Goal: Check status

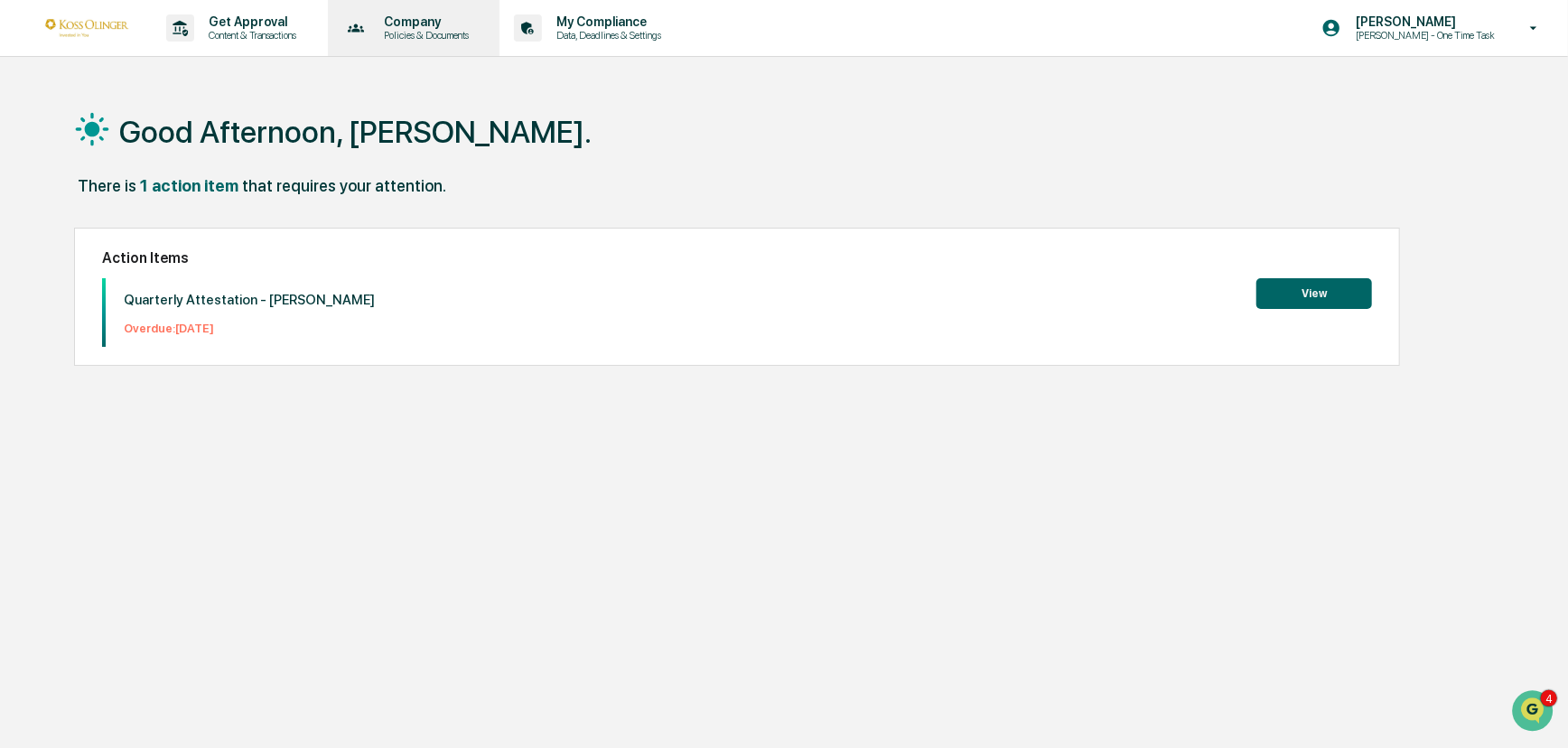
click at [405, 28] on p "Company" at bounding box center [424, 21] width 109 height 14
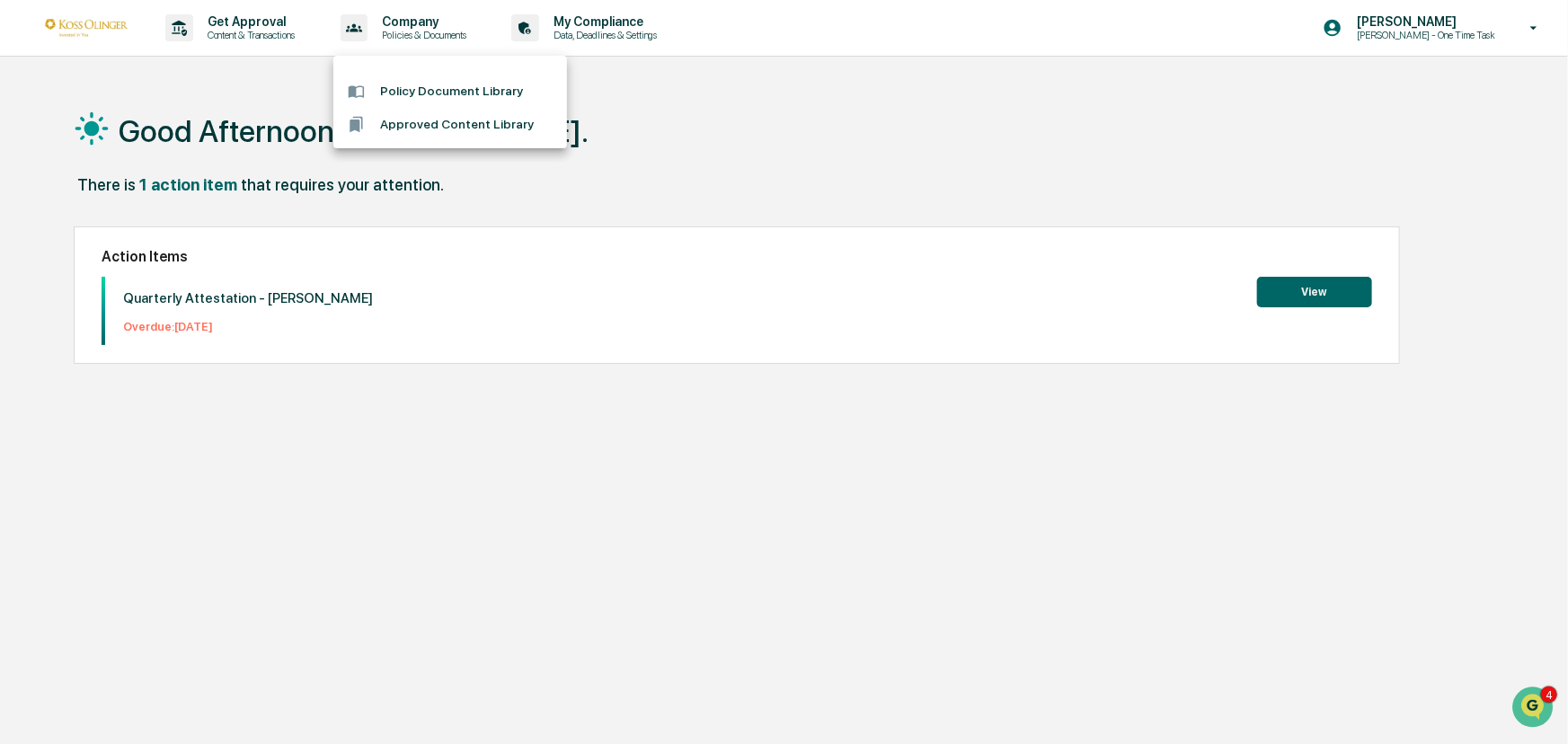
click at [245, 35] on div at bounding box center [784, 372] width 1568 height 744
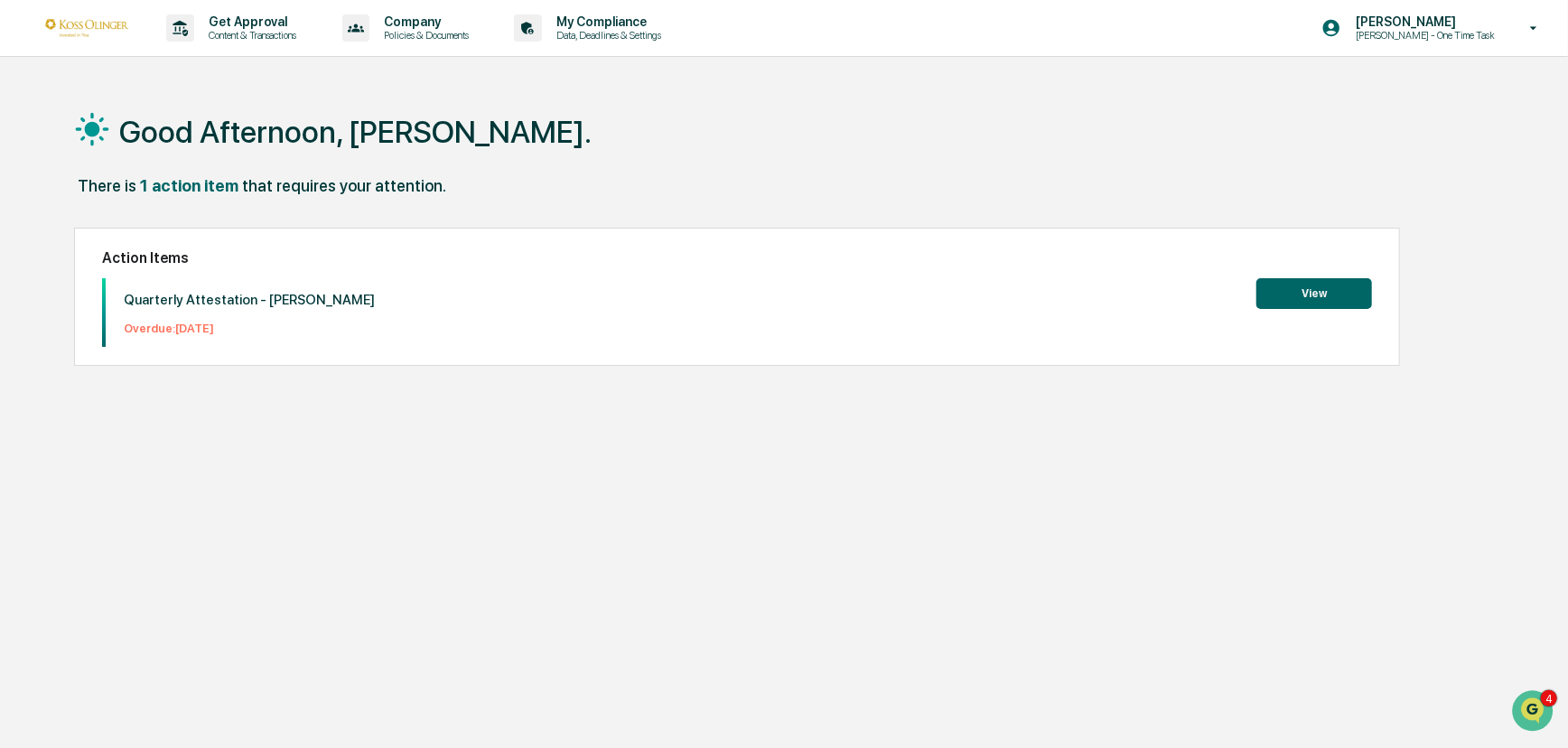
click at [246, 35] on p "Content & Transactions" at bounding box center [250, 35] width 112 height 12
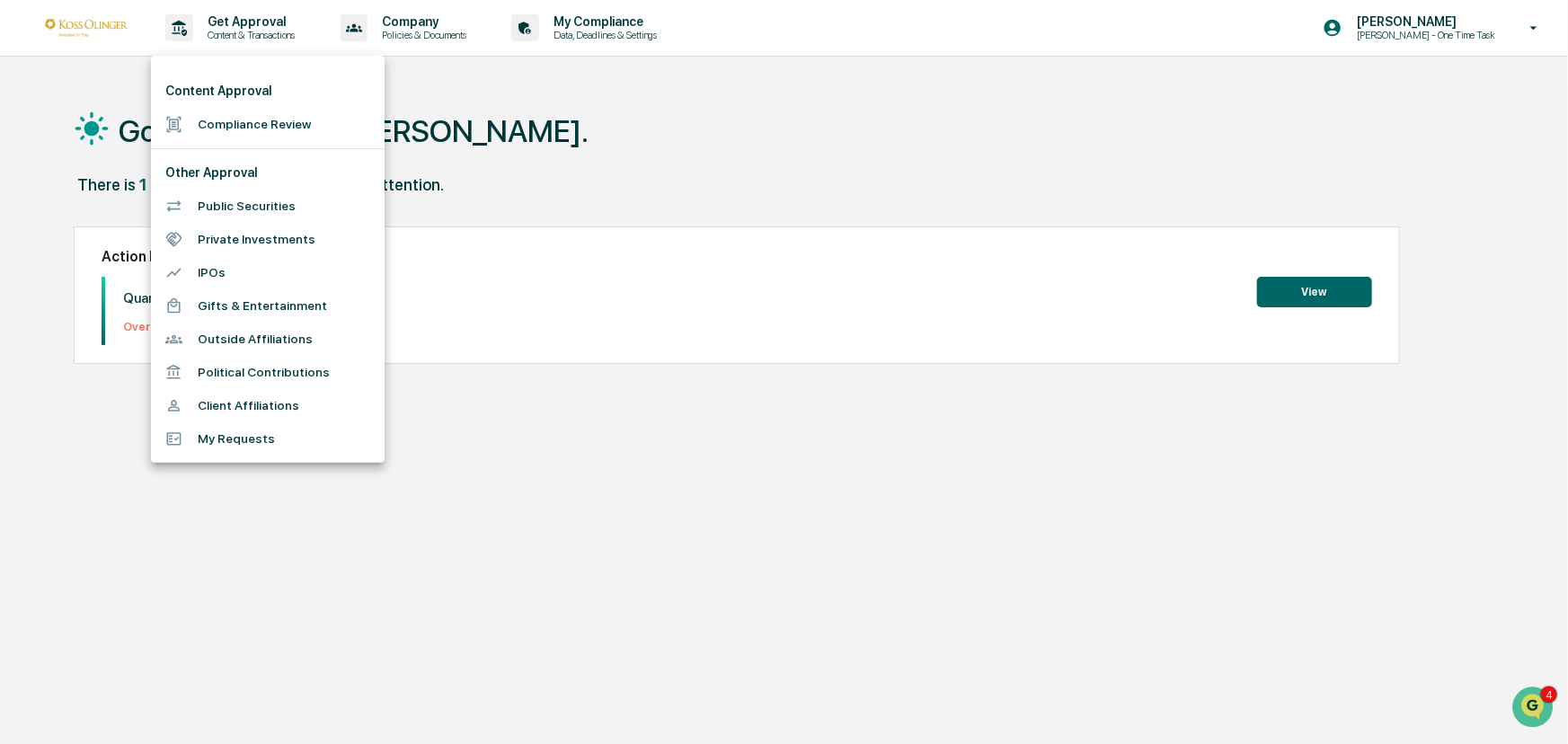
click at [609, 28] on div at bounding box center [784, 372] width 1568 height 744
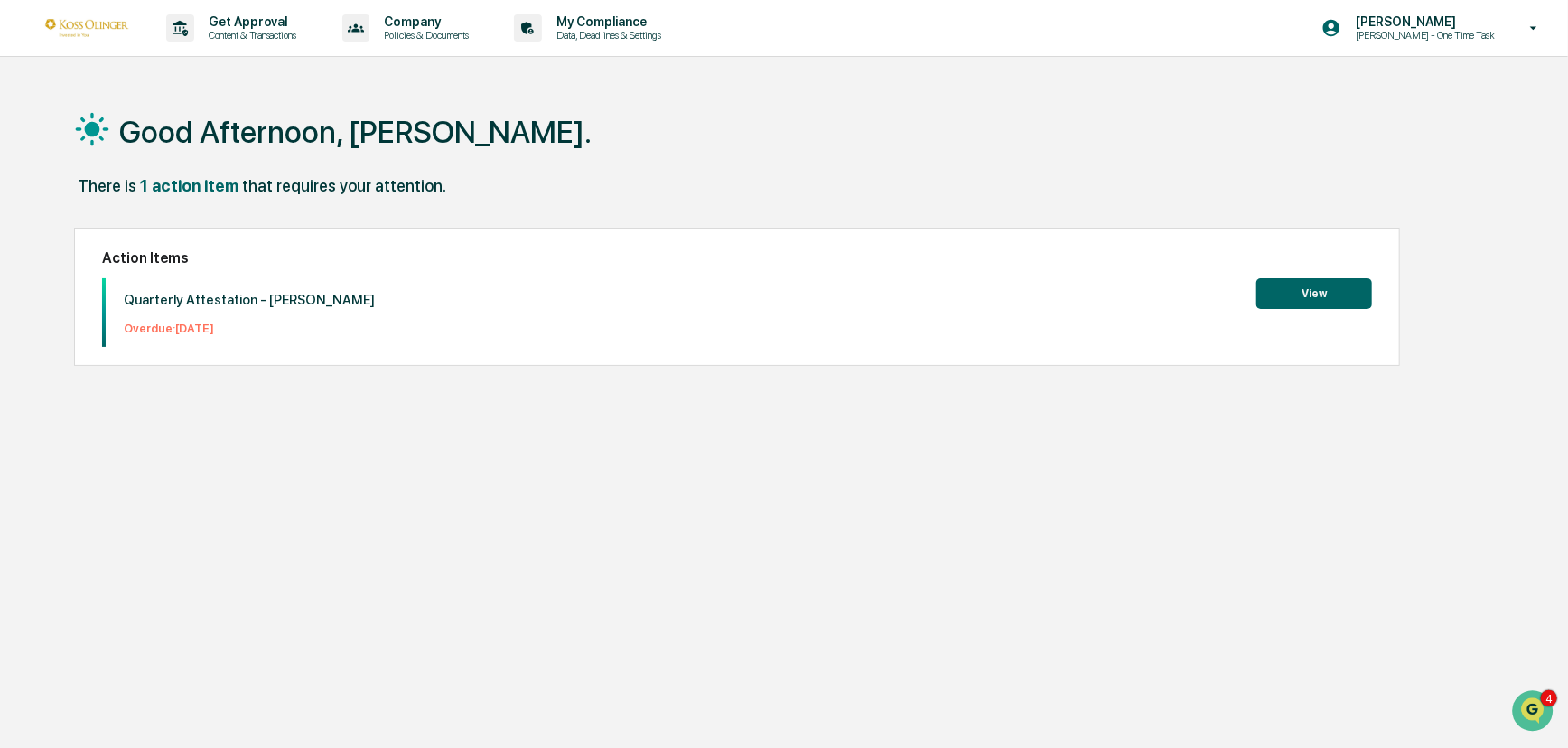
click at [612, 28] on p "My Compliance" at bounding box center [606, 21] width 129 height 14
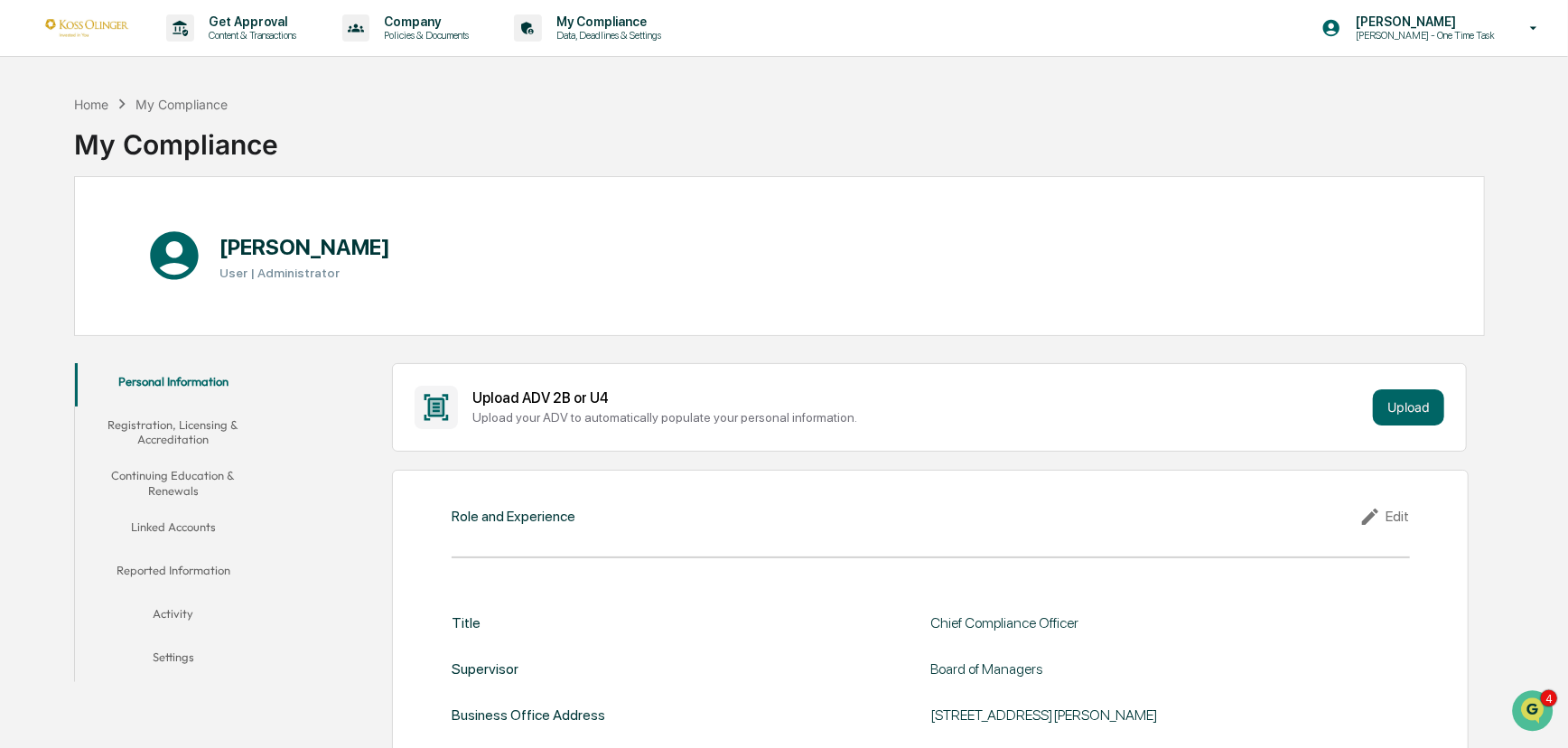
click at [174, 480] on button "Continuing Education & Renewals" at bounding box center [173, 482] width 197 height 51
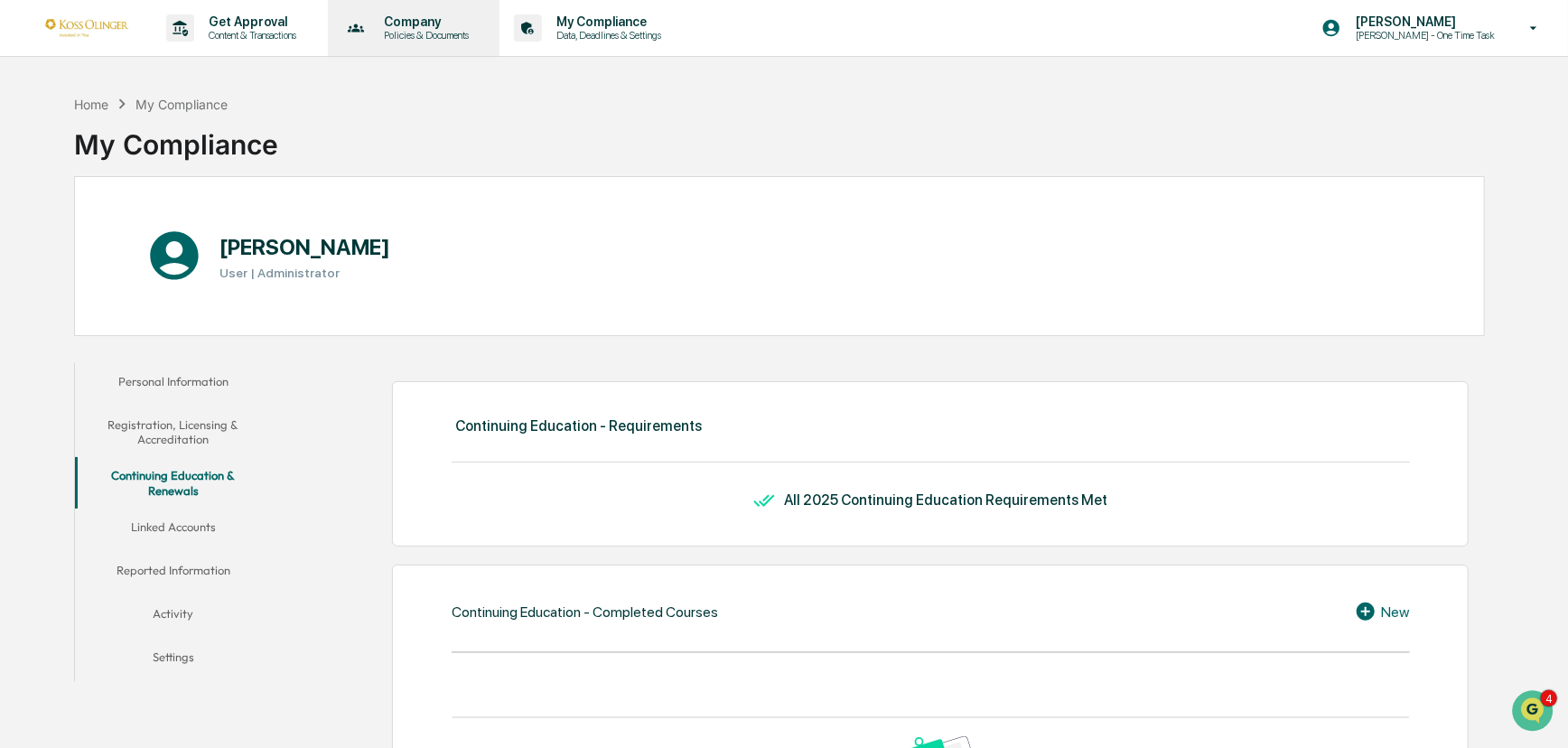
click at [420, 34] on p "Policies & Documents" at bounding box center [424, 35] width 109 height 12
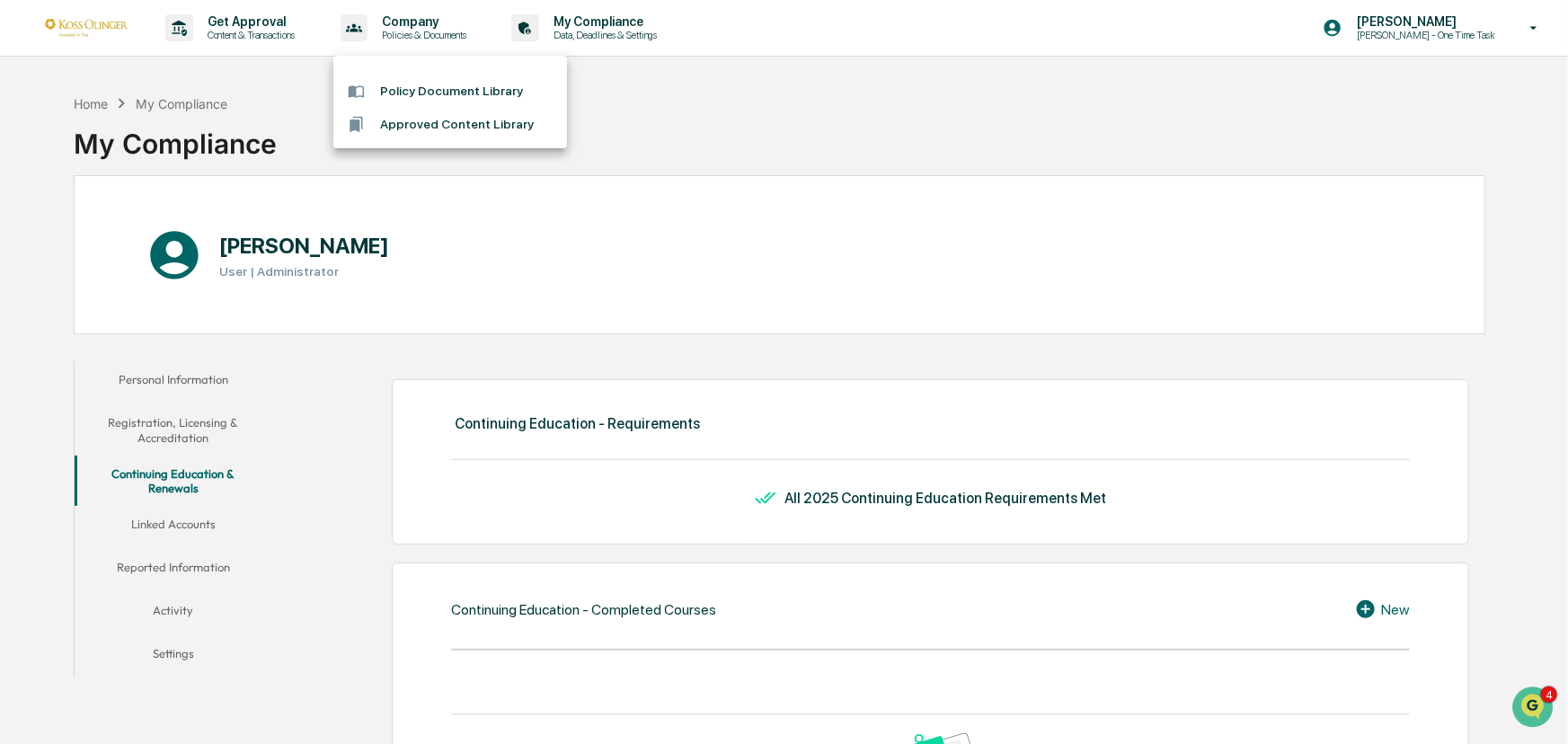
click at [257, 24] on div at bounding box center [784, 372] width 1568 height 744
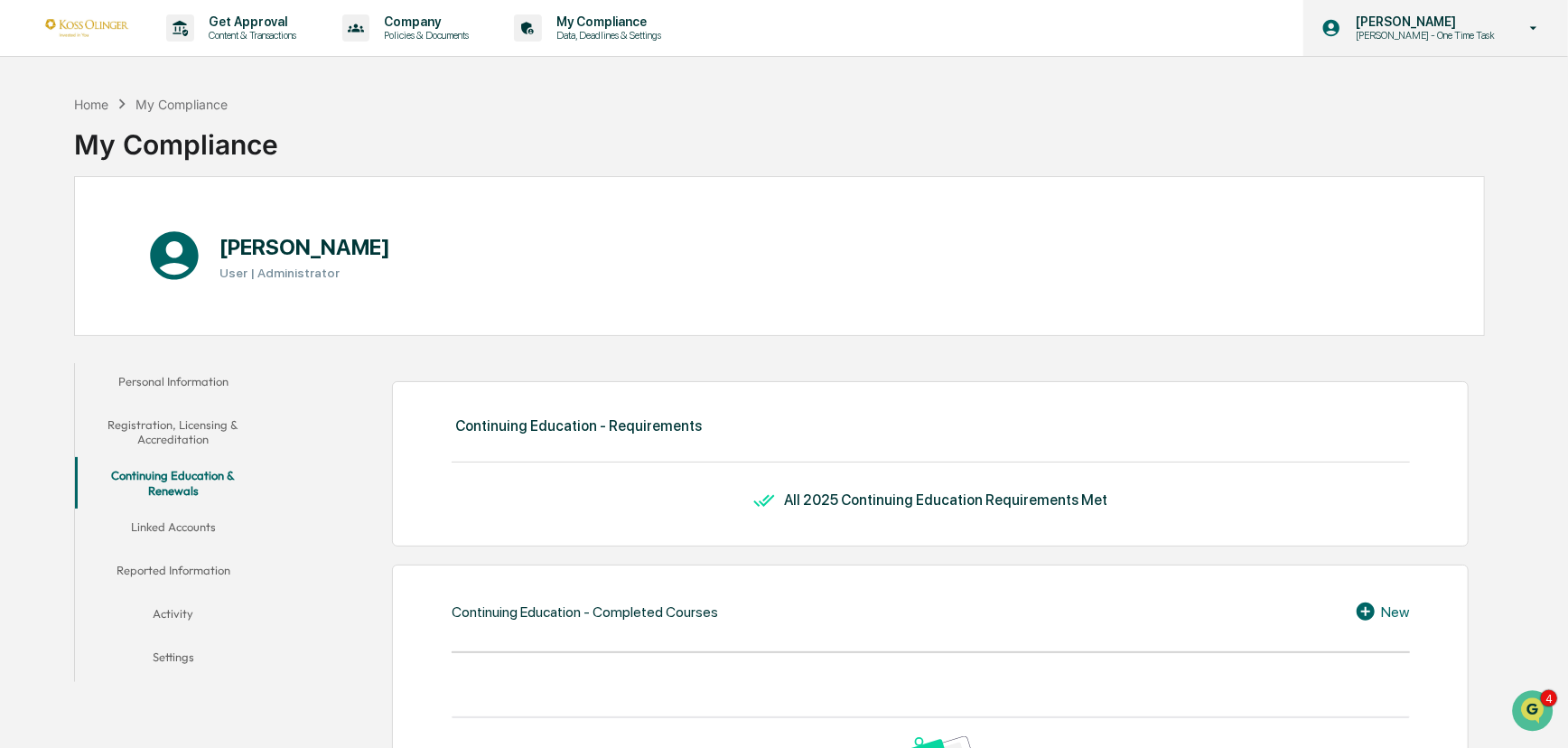
click at [1416, 26] on p "[PERSON_NAME]" at bounding box center [1422, 21] width 163 height 14
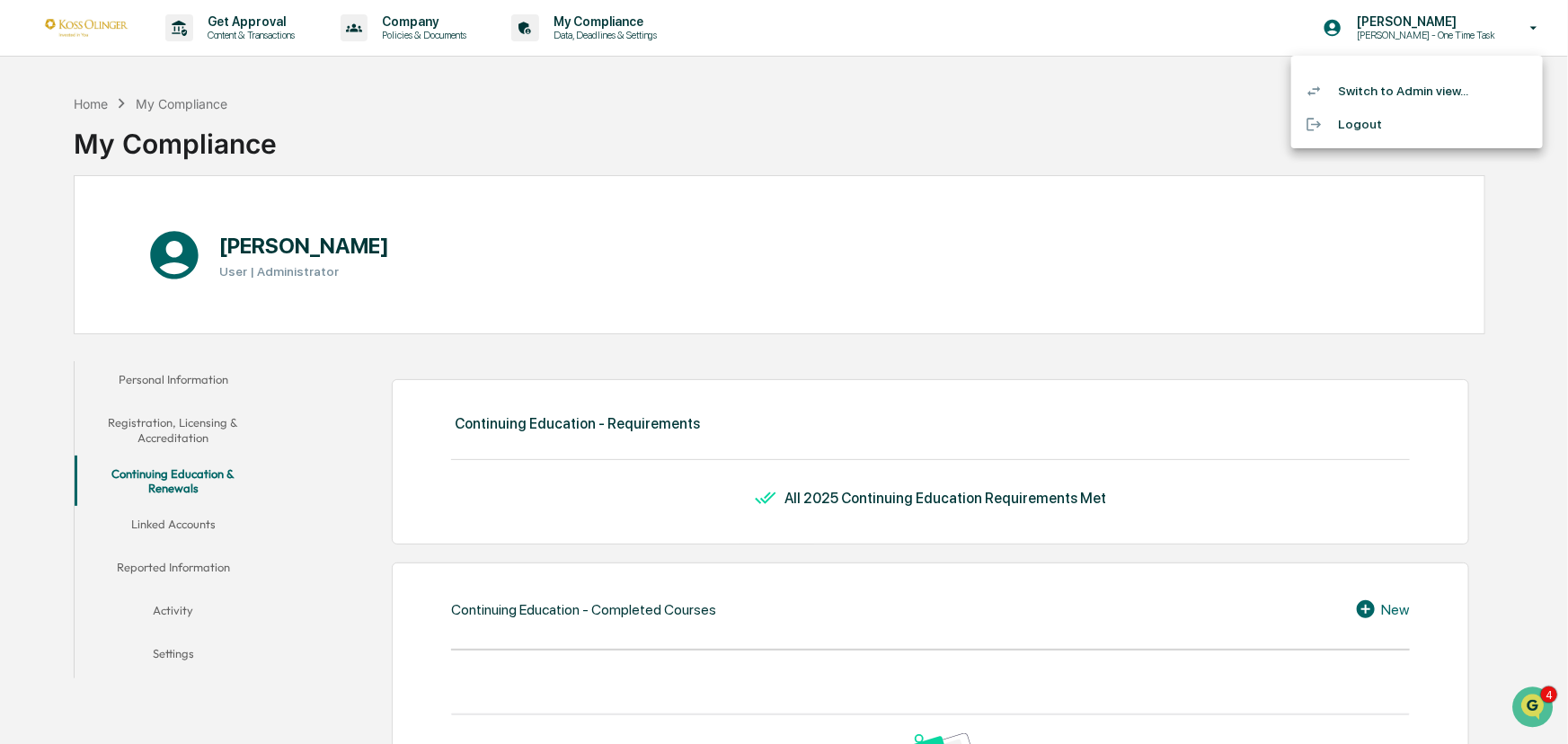
click at [175, 615] on div at bounding box center [784, 372] width 1568 height 744
click at [175, 610] on button "Activity" at bounding box center [172, 613] width 196 height 43
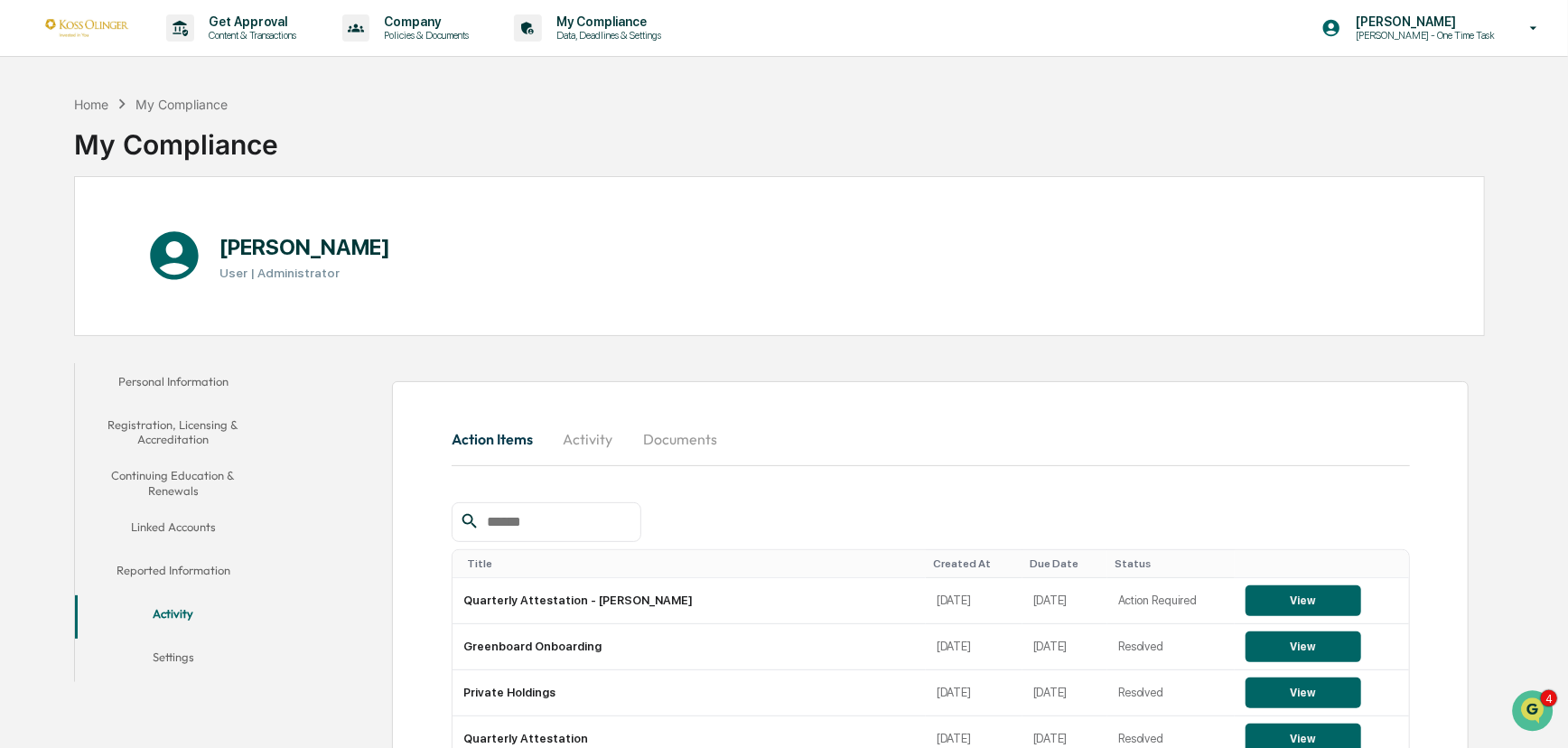
drag, startPoint x: 1567, startPoint y: 280, endPoint x: 1570, endPoint y: 381, distance: 101.0
click at [1567, 381] on html "Get Approval Content & Transactions Company Policies & Documents My Compliance …" at bounding box center [784, 374] width 1568 height 748
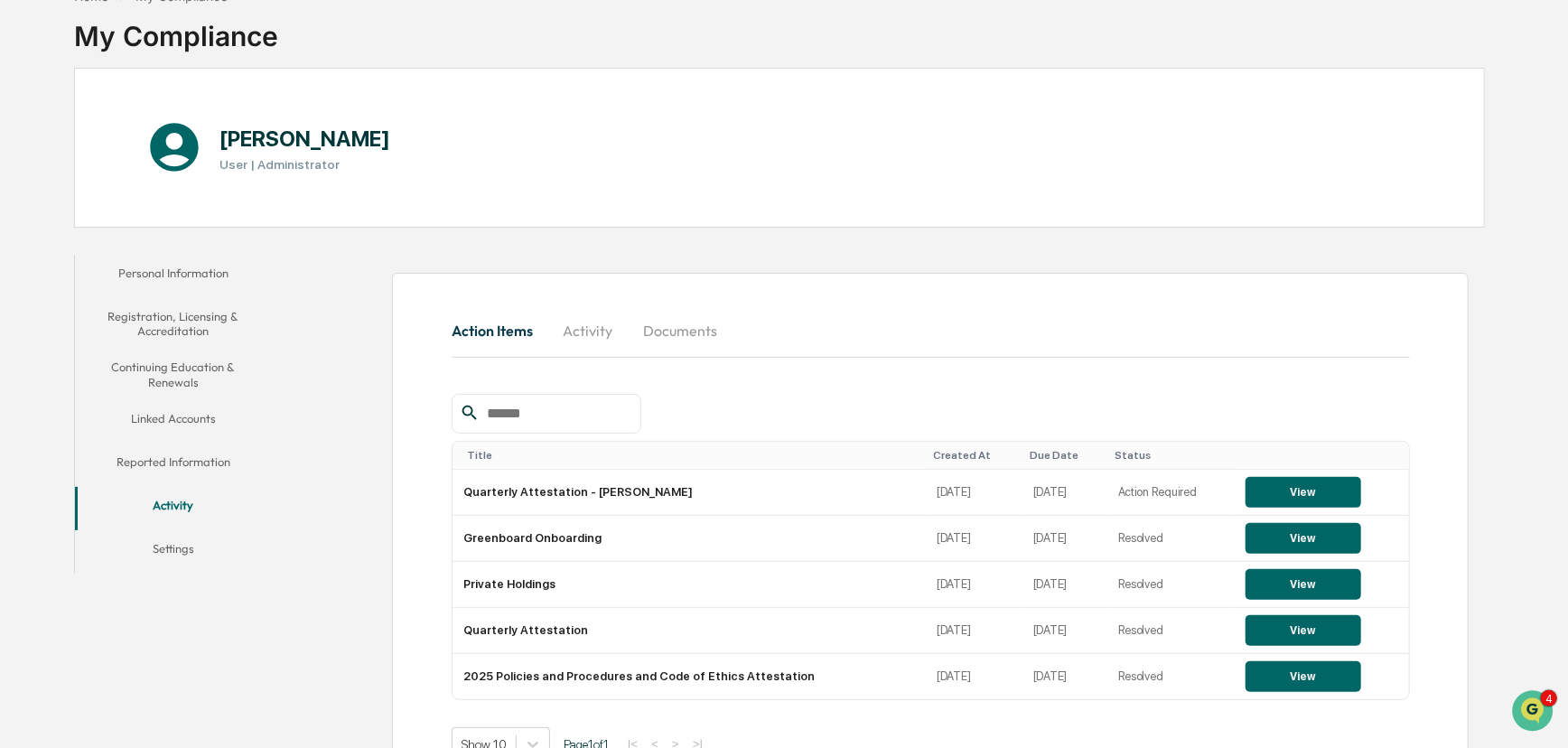
scroll to position [168, 0]
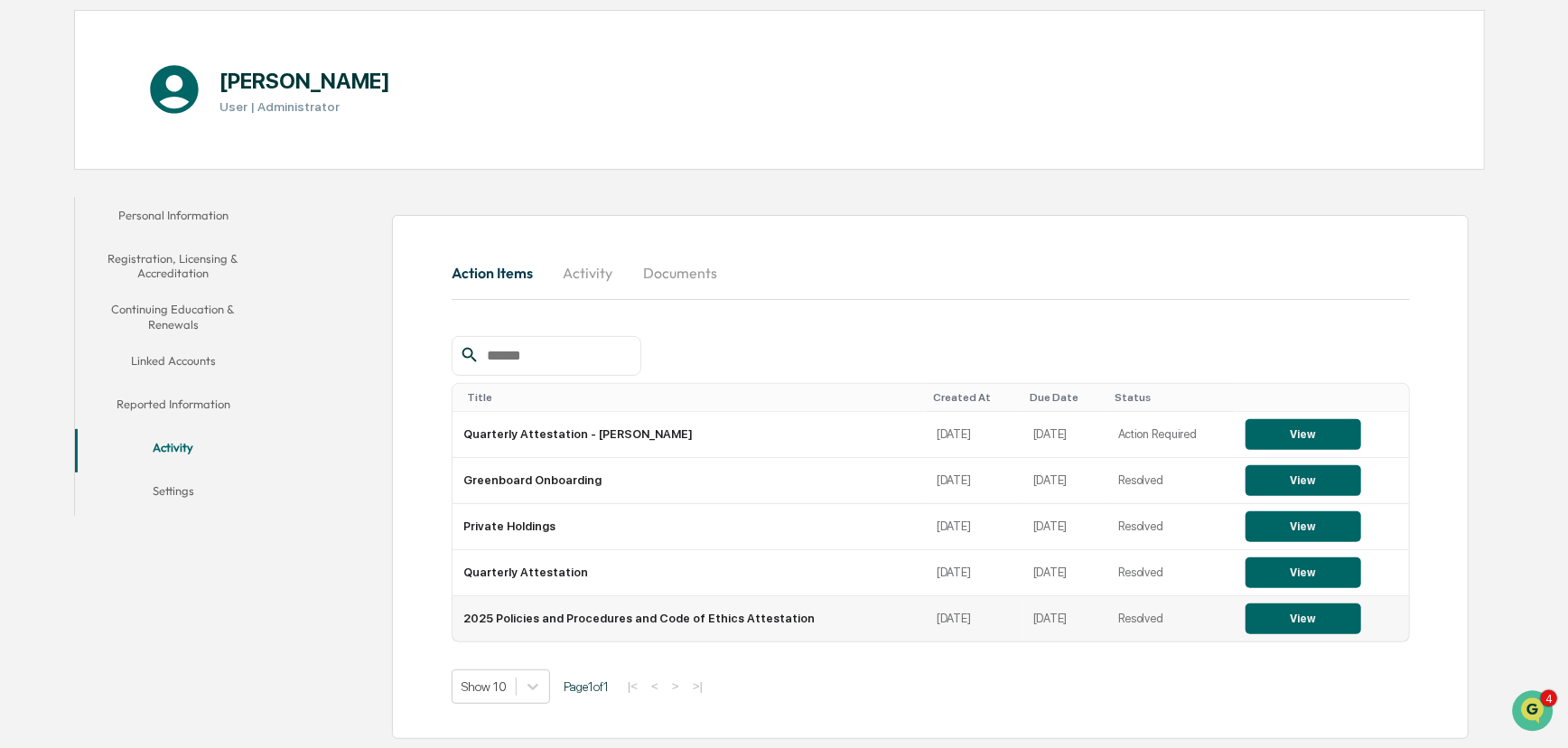
click at [1281, 618] on button "View" at bounding box center [1303, 618] width 115 height 30
